Goal: Information Seeking & Learning: Learn about a topic

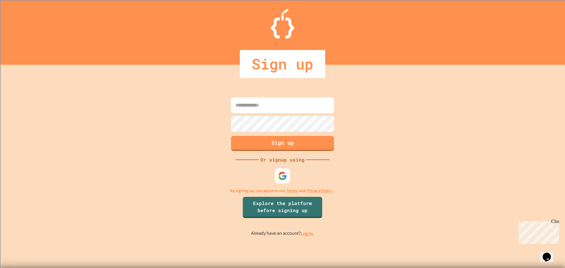
click at [276, 185] on div at bounding box center [283, 176] width 18 height 18
click at [278, 181] on div at bounding box center [282, 175] width 15 height 15
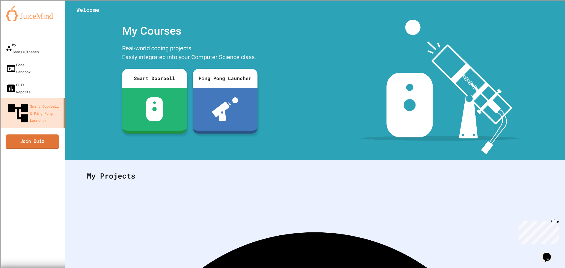
click at [49, 134] on link "Join Quiz" at bounding box center [32, 141] width 53 height 15
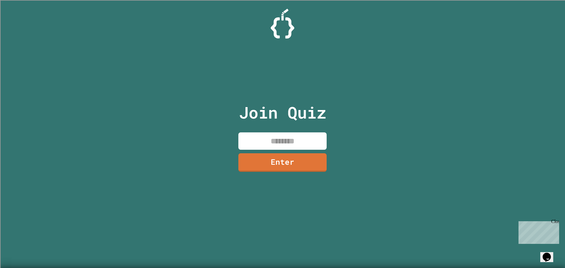
click at [326, 136] on input at bounding box center [282, 140] width 88 height 17
type input "********"
click at [262, 154] on link "Enter" at bounding box center [282, 161] width 80 height 19
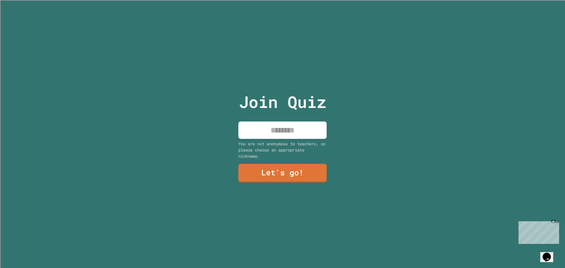
click at [324, 128] on input at bounding box center [282, 130] width 88 height 17
type input "**********"
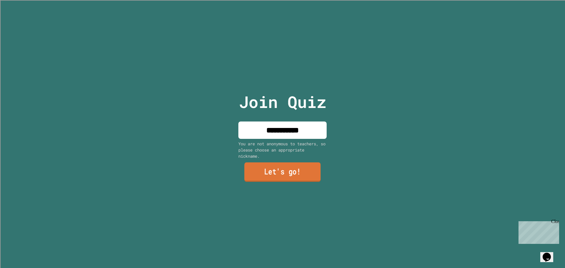
click at [316, 179] on link "Let's go!" at bounding box center [282, 172] width 76 height 19
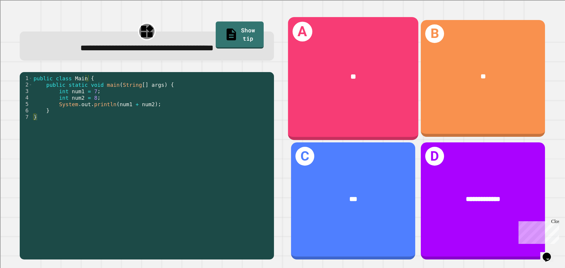
click at [357, 105] on div "A **" at bounding box center [353, 78] width 130 height 123
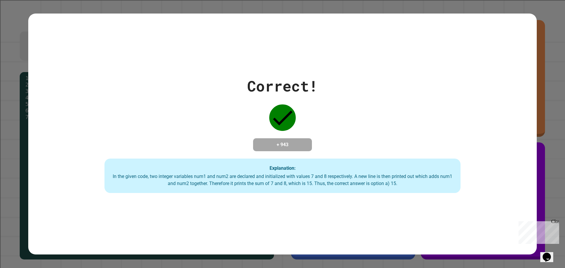
click at [357, 105] on div "Correct! + 943 Explanation: In the given code, two integer variables num1 and n…" at bounding box center [282, 134] width 509 height 118
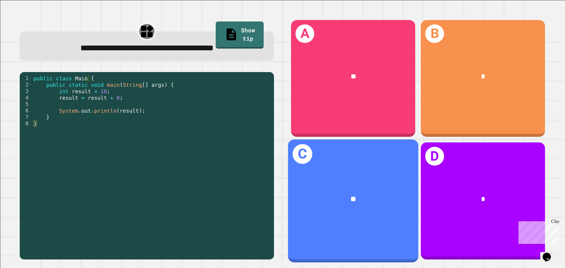
click at [337, 180] on div "**" at bounding box center [353, 199] width 130 height 39
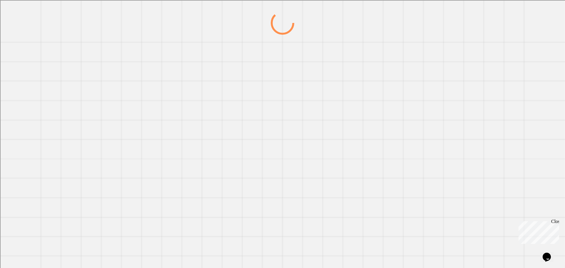
click at [357, 145] on div at bounding box center [282, 134] width 565 height 268
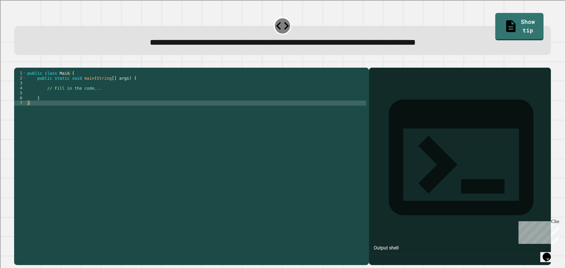
click at [286, 122] on div "public class Main { public static void main ( String [ ] args ) { // Fill in th…" at bounding box center [196, 161] width 340 height 180
click at [144, 106] on div "public class Main { public static void main ( String [ ] args ) { // Fill in th…" at bounding box center [196, 161] width 340 height 180
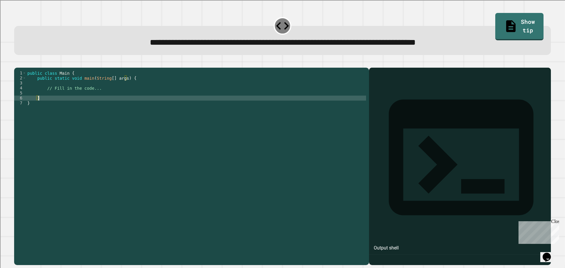
click at [123, 105] on div "public class Main { public static void main ( String [ ] args ) { // Fill in th…" at bounding box center [196, 161] width 340 height 180
click at [124, 102] on div "public class Main { public static void main ( String [ ] args ) { // Fill in th…" at bounding box center [196, 161] width 340 height 180
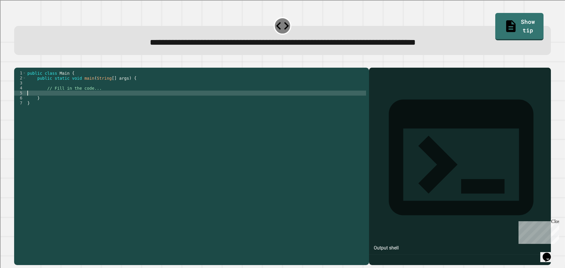
click at [134, 93] on div "public class Main { public static void main ( String [ ] args ) { // Fill in th…" at bounding box center [196, 161] width 340 height 180
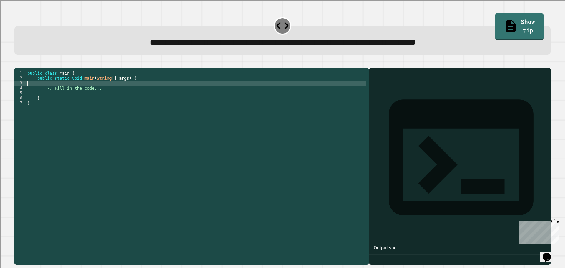
click at [144, 89] on div "public class Main { public static void main ( String [ ] args ) { // Fill in th…" at bounding box center [196, 161] width 340 height 180
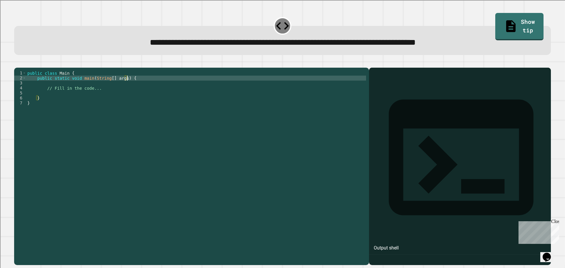
type textarea "**********"
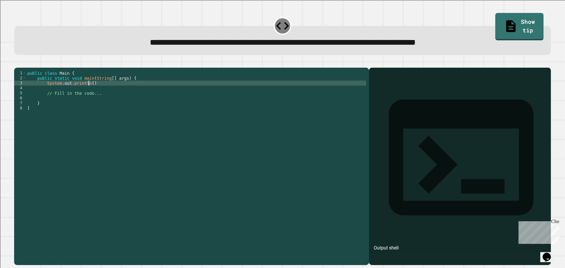
scroll to position [0, 4]
click at [514, 20] on link "Show tip" at bounding box center [519, 25] width 45 height 29
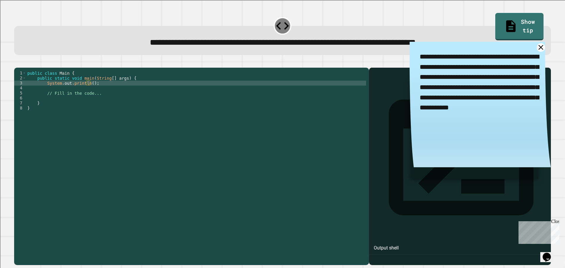
click at [88, 90] on div "public class Main { public static void main ( String [ ] args ) { System . out …" at bounding box center [196, 161] width 340 height 180
click at [270, 101] on div "public class Main { public static void main ( String [ ] args ) { System . out …" at bounding box center [196, 161] width 340 height 180
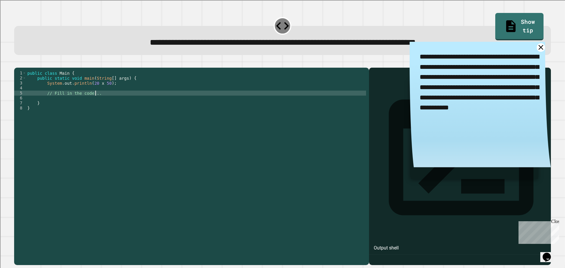
click at [17, 63] on icon "button" at bounding box center [17, 63] width 0 height 0
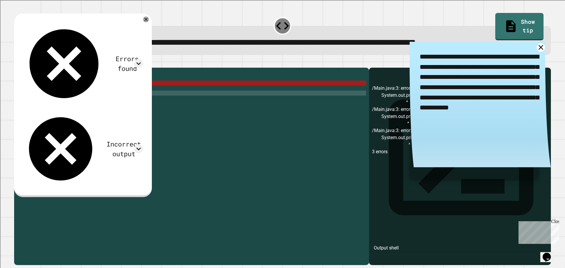
scroll to position [0, 0]
click at [155, 118] on div "public class Main { public static void main ( String [ ] args ) { System . out …" at bounding box center [196, 161] width 340 height 180
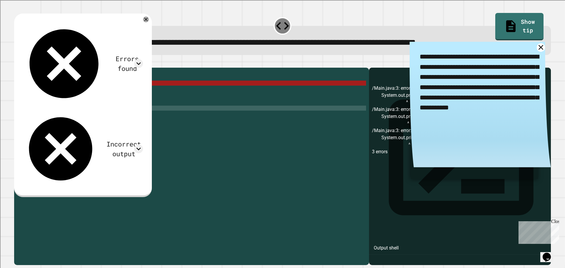
click at [105, 90] on div "public class Main { public static void main ( String [ ] args ) { System . out …" at bounding box center [196, 161] width 340 height 180
click at [98, 90] on div "public class Main { public static void main ( String [ ] args ) { System . out …" at bounding box center [196, 161] width 340 height 180
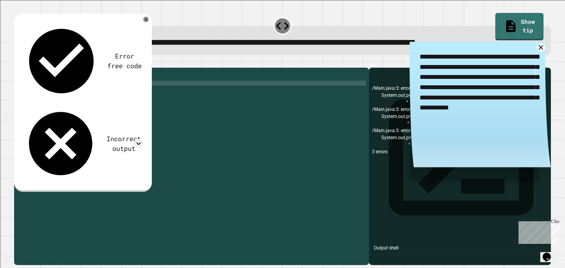
scroll to position [0, 5]
click at [17, 63] on icon "button" at bounding box center [17, 63] width 0 height 0
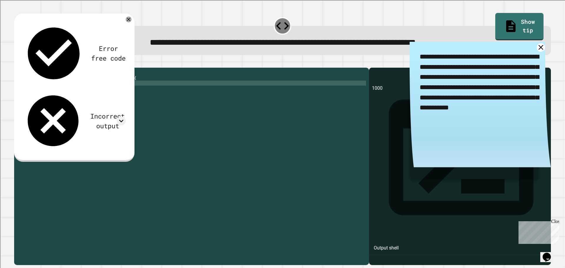
click at [104, 92] on div "public class Main { public static void main ( String [ ] args ) { System . out …" at bounding box center [196, 161] width 340 height 180
type textarea "**********"
click at [17, 63] on icon "button" at bounding box center [17, 63] width 0 height 0
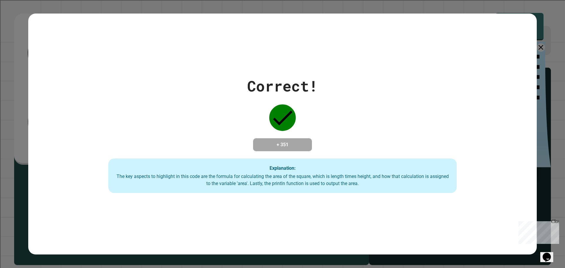
click at [280, 204] on div "Correct! + 351 Explanation: The key aspects to highlight in this code are the f…" at bounding box center [282, 134] width 509 height 241
click at [302, 170] on div "Explanation: The key aspects to highlight in this code are the formula for calc…" at bounding box center [282, 176] width 349 height 35
click at [301, 186] on div "The key aspects to highlight in this code are the formula for calculating the a…" at bounding box center [282, 180] width 337 height 14
click at [370, 186] on div "The key aspects to highlight in this code are the formula for calculating the a…" at bounding box center [282, 180] width 337 height 14
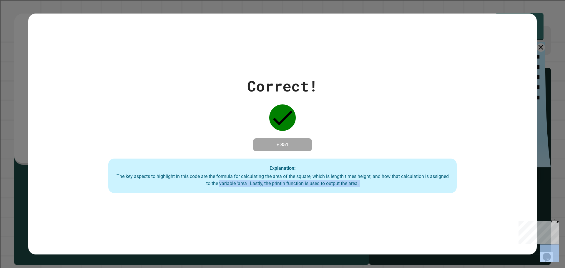
drag, startPoint x: 370, startPoint y: 186, endPoint x: 215, endPoint y: 186, distance: 155.7
click at [215, 186] on div "The key aspects to highlight in this code are the formula for calculating the a…" at bounding box center [282, 180] width 337 height 14
click at [301, 142] on h4 "+ 351" at bounding box center [282, 144] width 47 height 7
drag, startPoint x: 362, startPoint y: 157, endPoint x: 0, endPoint y: 122, distance: 363.2
click at [359, 160] on div "Correct! + 351 Explanation: The key aspects to highlight in this code are the f…" at bounding box center [283, 134] width 498 height 118
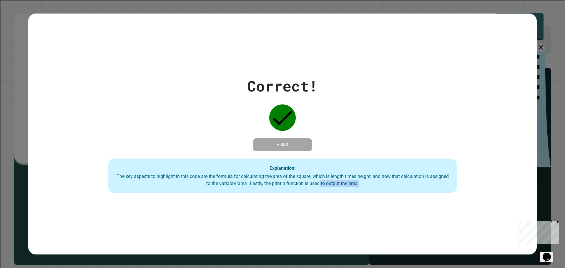
drag, startPoint x: 415, startPoint y: 189, endPoint x: 0, endPoint y: 134, distance: 418.8
click at [234, 190] on div "Explanation: The key aspects to highlight in this code are the formula for calc…" at bounding box center [282, 176] width 349 height 35
click at [431, 191] on div "Explanation: The key aspects to highlight in this code are the formula for calc…" at bounding box center [282, 176] width 349 height 35
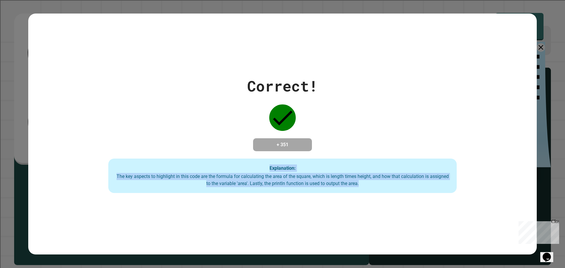
drag, startPoint x: 445, startPoint y: 199, endPoint x: 0, endPoint y: 135, distance: 449.2
click at [0, 135] on div "Correct! + 351 Explanation: The key aspects to highlight in this code are the f…" at bounding box center [282, 134] width 565 height 268
click at [409, 187] on div "The key aspects to highlight in this code are the formula for calculating the a…" at bounding box center [282, 180] width 337 height 14
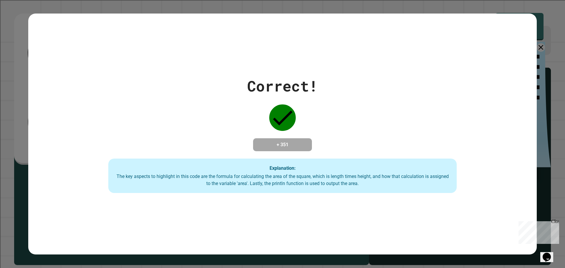
click at [486, 167] on div "Correct! + 351 Explanation: The key aspects to highlight in this code are the f…" at bounding box center [283, 134] width 498 height 118
drag, startPoint x: 486, startPoint y: 167, endPoint x: 62, endPoint y: 145, distance: 424.2
click at [62, 145] on div "Correct! + 351 Explanation: The key aspects to highlight in this code are the f…" at bounding box center [283, 134] width 498 height 118
click at [238, 158] on div "Correct! + 351 Explanation: The key aspects to highlight in this code are the f…" at bounding box center [283, 134] width 498 height 118
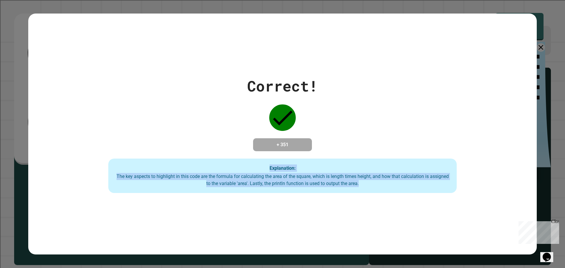
drag, startPoint x: 463, startPoint y: 186, endPoint x: 0, endPoint y: 133, distance: 466.1
click at [0, 133] on div "Correct! + 351 Explanation: The key aspects to highlight in this code are the f…" at bounding box center [282, 134] width 565 height 268
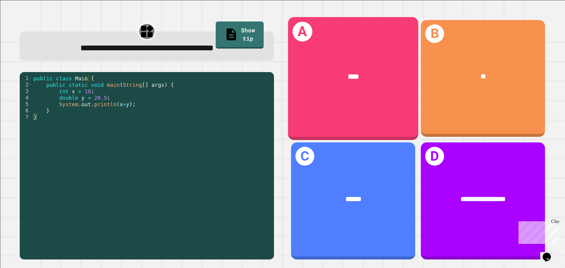
click at [387, 113] on div "A ****" at bounding box center [353, 78] width 130 height 123
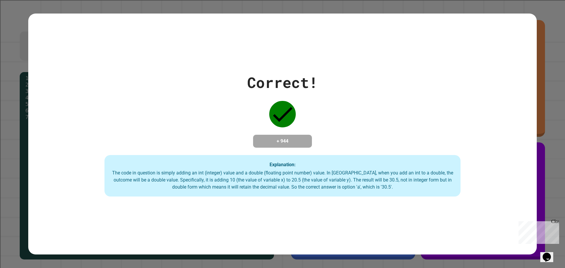
click at [380, 161] on div "Explanation: The code in question is simply adding an int (integer) value and a…" at bounding box center [283, 176] width 356 height 42
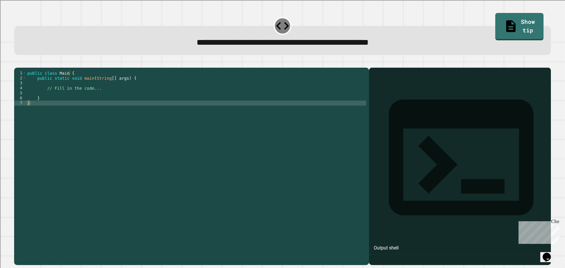
click at [168, 83] on div "public class Main { public static void main ( String [ ] args ) { // Fill in th…" at bounding box center [196, 161] width 340 height 180
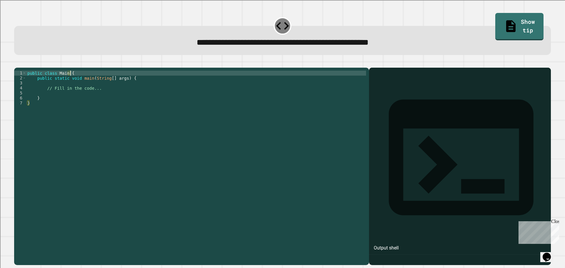
click at [141, 109] on div "public class Main { public static void main ( String [ ] args ) { // Fill in th…" at bounding box center [196, 161] width 340 height 180
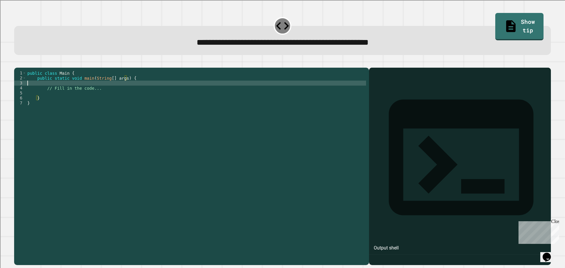
click at [150, 90] on div "public class Main { public static void main ( String [ ] args ) { // Fill in th…" at bounding box center [196, 161] width 340 height 180
click at [153, 89] on div "public class Main { public static void main ( String [ ] args ) { // Fill in th…" at bounding box center [196, 161] width 340 height 180
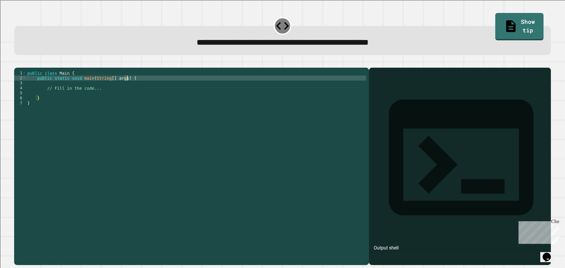
type textarea "**********"
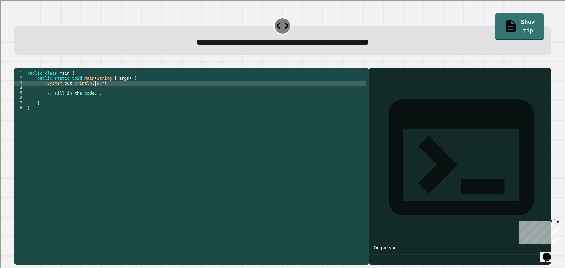
scroll to position [0, 5]
type textarea "**********"
click at [23, 67] on icon "button" at bounding box center [20, 66] width 3 height 4
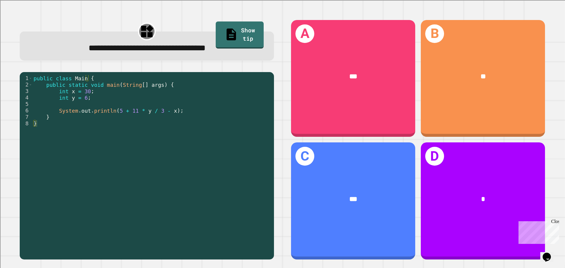
click at [223, 129] on div "public class Main { public static void main ( String [ ] args ) { int x = 30 ; …" at bounding box center [151, 165] width 239 height 181
click at [267, 112] on div "public class Main { public static void main ( String [ ] args ) { int x = 30 ; …" at bounding box center [151, 165] width 239 height 181
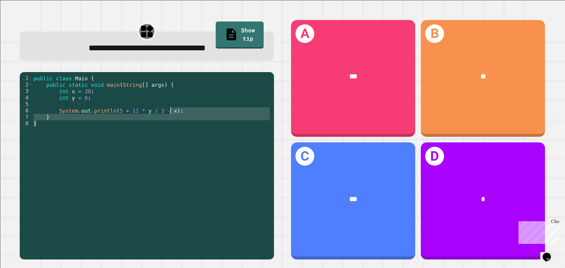
click at [218, 168] on div "public class Main { public static void main ( String [ ] args ) { int x = 30 ; …" at bounding box center [151, 159] width 239 height 168
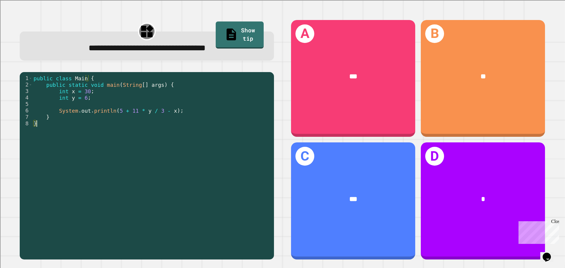
type textarea "*"
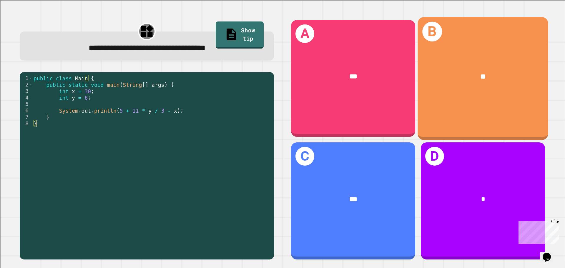
click at [504, 100] on div "B **" at bounding box center [483, 78] width 130 height 123
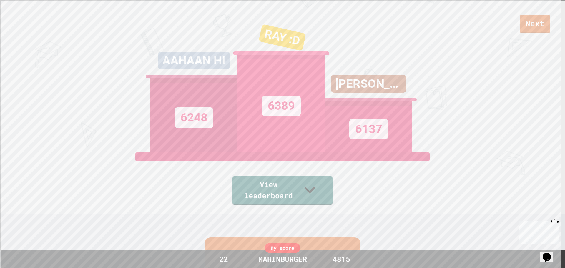
scroll to position [88, 0]
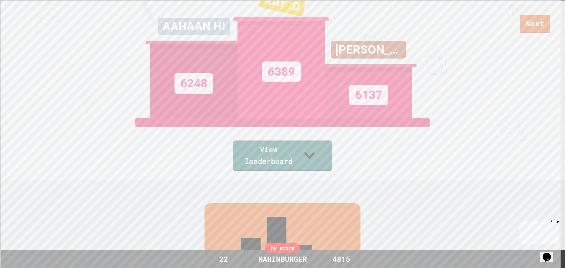
drag, startPoint x: 327, startPoint y: 158, endPoint x: 279, endPoint y: 160, distance: 48.4
click at [279, 160] on link "View leaderboard" at bounding box center [282, 156] width 99 height 31
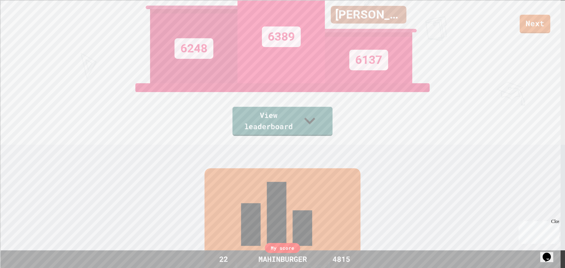
scroll to position [271, 0]
